Goal: Task Accomplishment & Management: Use online tool/utility

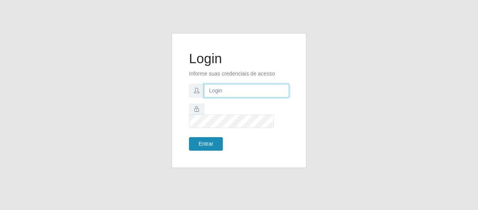
type input "[EMAIL_ADDRESS][DOMAIN_NAME]"
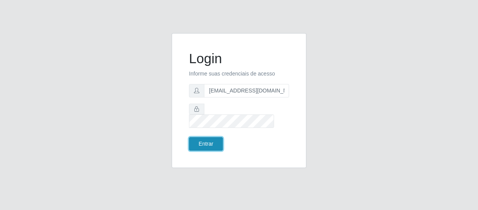
click at [209, 137] on button "Entrar" at bounding box center [206, 143] width 34 height 13
click at [210, 137] on button "Entrar" at bounding box center [206, 143] width 34 height 13
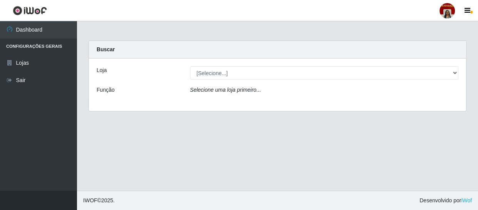
click at [245, 90] on icon "Selecione uma loja primeiro..." at bounding box center [225, 90] width 71 height 6
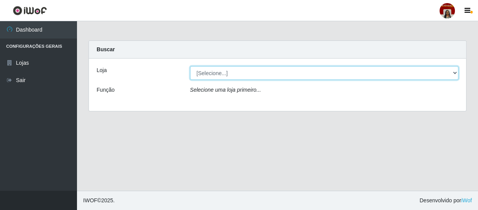
click at [228, 69] on select "[Selecione...] Mar Vermelho - Loja 04" at bounding box center [324, 72] width 268 height 13
select select "251"
click at [190, 66] on select "[Selecione...] Mar Vermelho - Loja 04" at bounding box center [324, 72] width 268 height 13
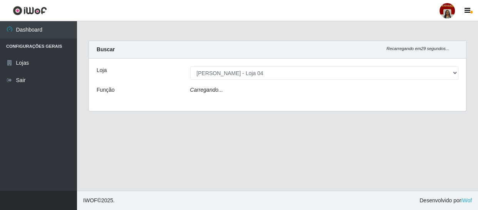
click at [223, 88] on div "Carregando..." at bounding box center [324, 91] width 280 height 11
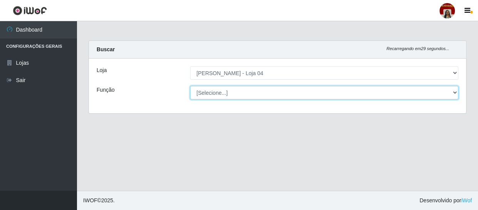
click at [225, 90] on select "[Selecione...] ASG ASG + ASG ++ Auxiliar de Depósito Auxiliar de Depósito + Aux…" at bounding box center [324, 92] width 268 height 13
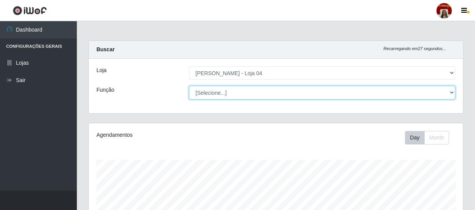
scroll to position [160, 375]
click at [189, 86] on select "[Selecione...] ASG ASG + ASG ++ Auxiliar de Depósito Auxiliar de Depósito + Aux…" at bounding box center [322, 92] width 267 height 13
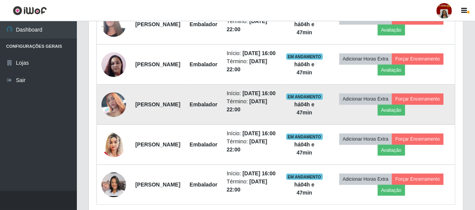
scroll to position [315, 0]
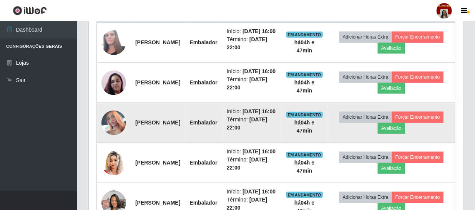
click at [115, 145] on img at bounding box center [114, 123] width 25 height 44
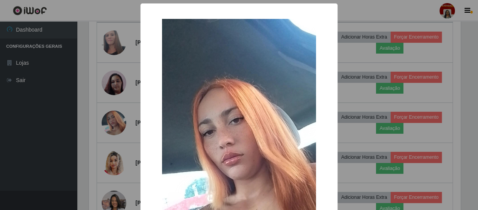
click at [73, 149] on div "× OK Cancel" at bounding box center [239, 105] width 478 height 210
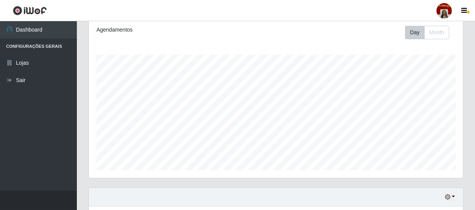
scroll to position [0, 0]
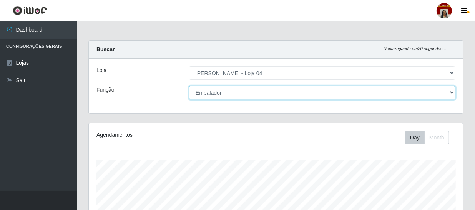
click at [450, 92] on select "[Selecione...] ASG ASG + ASG ++ Auxiliar de Depósito Auxiliar de Depósito + Aux…" at bounding box center [322, 92] width 267 height 13
click at [189, 86] on select "[Selecione...] ASG ASG + ASG ++ Auxiliar de Depósito Auxiliar de Depósito + Aux…" at bounding box center [322, 92] width 267 height 13
click at [454, 91] on select "[Selecione...] ASG ASG + ASG ++ Auxiliar de Depósito Auxiliar de Depósito + Aux…" at bounding box center [322, 92] width 267 height 13
select select "112"
click at [189, 86] on select "[Selecione...] ASG ASG + ASG ++ Auxiliar de Depósito Auxiliar de Depósito + Aux…" at bounding box center [322, 92] width 267 height 13
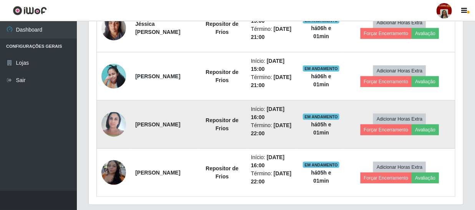
scroll to position [321, 0]
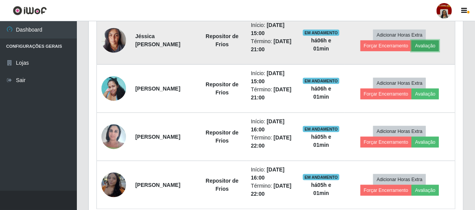
click at [435, 46] on button "Avaliação" at bounding box center [425, 45] width 27 height 11
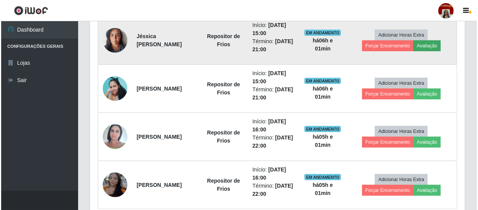
scroll to position [160, 371]
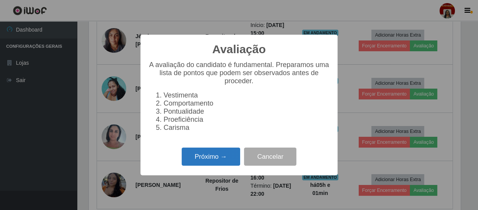
click at [215, 153] on button "Próximo →" at bounding box center [211, 156] width 58 height 18
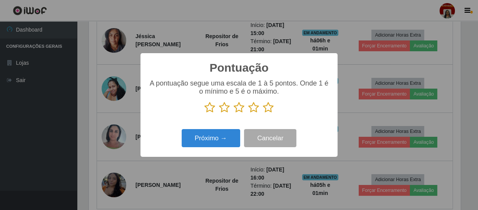
click at [267, 110] on icon at bounding box center [268, 108] width 11 height 12
click at [263, 113] on input "radio" at bounding box center [263, 113] width 0 height 0
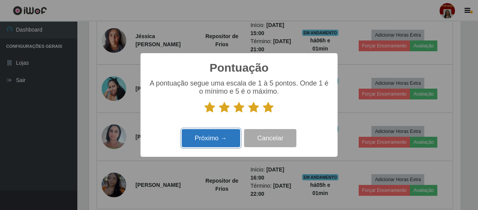
click at [222, 132] on button "Próximo →" at bounding box center [211, 138] width 58 height 18
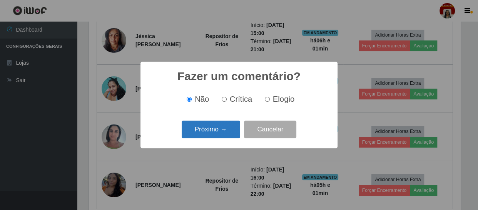
click at [222, 128] on button "Próximo →" at bounding box center [211, 129] width 58 height 18
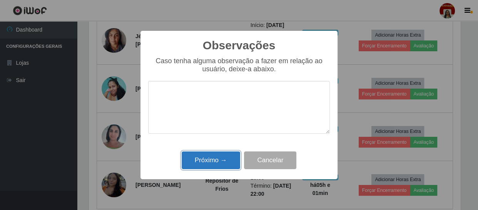
click at [222, 159] on button "Próximo →" at bounding box center [211, 160] width 58 height 18
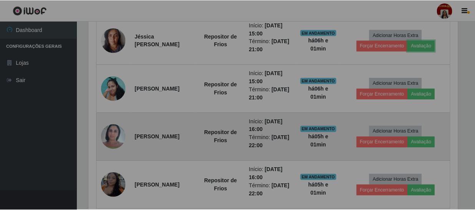
scroll to position [160, 375]
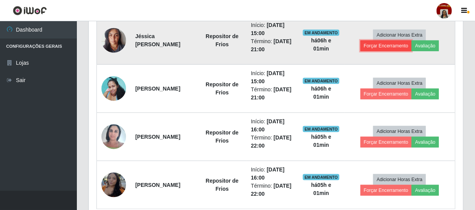
click at [394, 43] on button "Forçar Encerramento" at bounding box center [387, 45] width 52 height 11
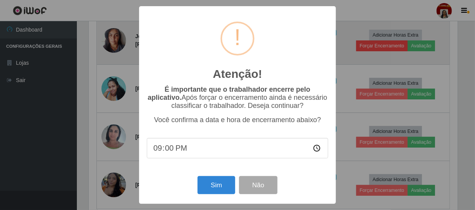
scroll to position [160, 371]
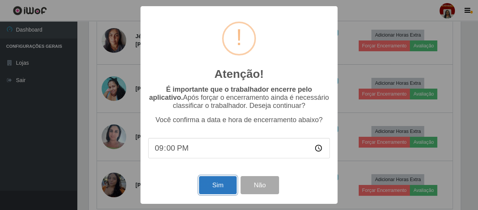
click at [212, 189] on button "Sim" at bounding box center [217, 185] width 37 height 18
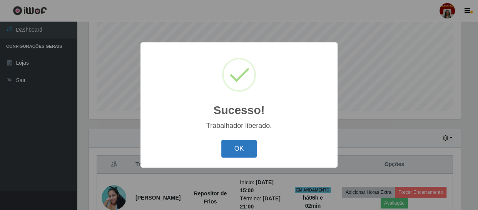
click at [249, 152] on button "OK" at bounding box center [239, 149] width 36 height 18
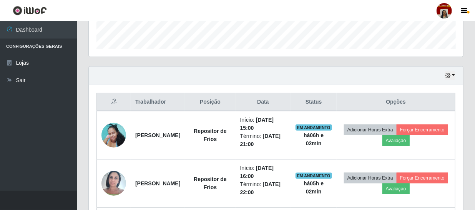
scroll to position [304, 0]
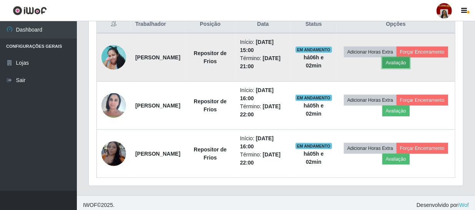
click at [410, 58] on button "Avaliação" at bounding box center [396, 62] width 27 height 11
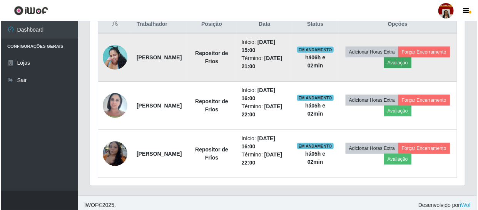
scroll to position [160, 371]
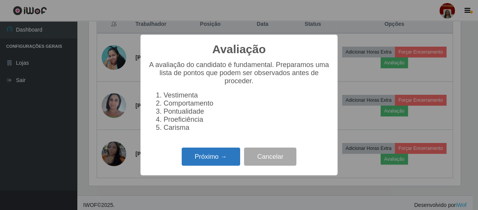
click at [210, 165] on button "Próximo →" at bounding box center [211, 156] width 58 height 18
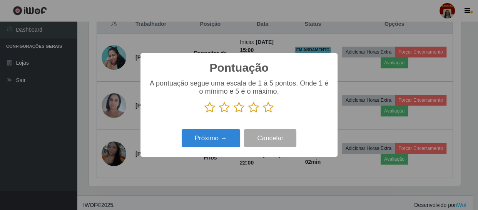
click at [267, 107] on icon at bounding box center [268, 108] width 11 height 12
click at [263, 113] on input "radio" at bounding box center [263, 113] width 0 height 0
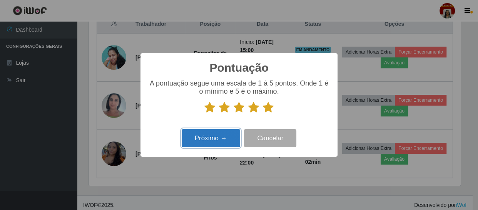
click at [217, 135] on button "Próximo →" at bounding box center [211, 138] width 58 height 18
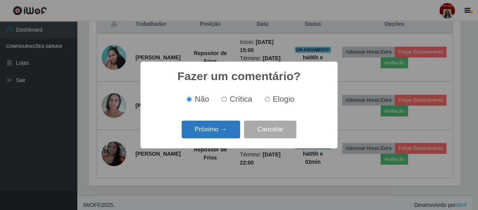
click at [219, 132] on button "Próximo →" at bounding box center [211, 129] width 58 height 18
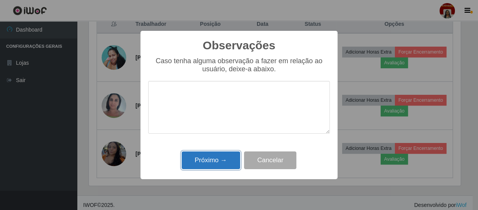
click at [219, 159] on button "Próximo →" at bounding box center [211, 160] width 58 height 18
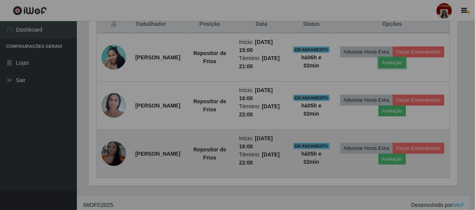
scroll to position [160, 375]
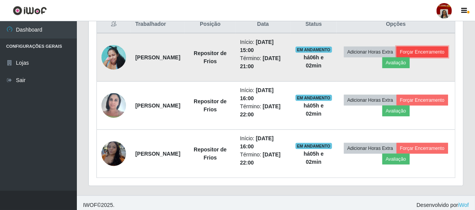
click at [397, 57] on button "Forçar Encerramento" at bounding box center [423, 52] width 52 height 11
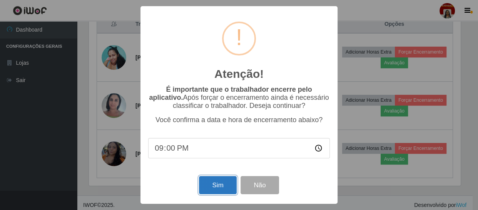
click at [230, 185] on button "Sim" at bounding box center [217, 185] width 37 height 18
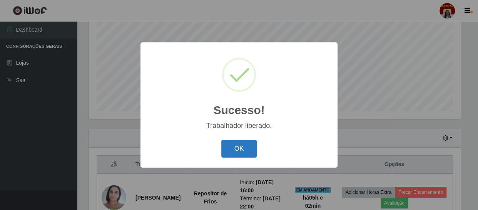
click at [238, 150] on button "OK" at bounding box center [239, 149] width 36 height 18
